Goal: Information Seeking & Learning: Learn about a topic

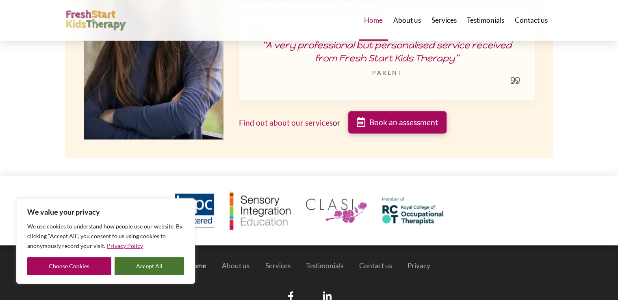
scroll to position [1333, 0]
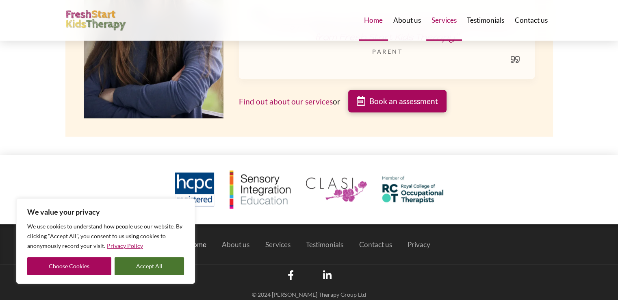
click at [444, 23] on span "Services" at bounding box center [443, 20] width 25 height 7
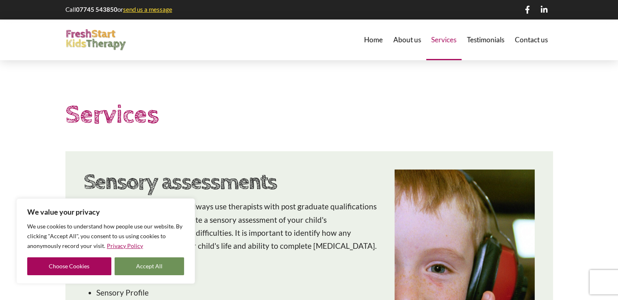
click at [132, 268] on button "Accept All" at bounding box center [150, 266] width 70 height 18
checkbox input "true"
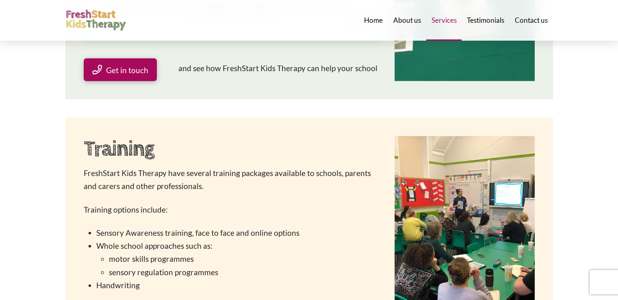
scroll to position [1677, 0]
